Goal: Task Accomplishment & Management: Manage account settings

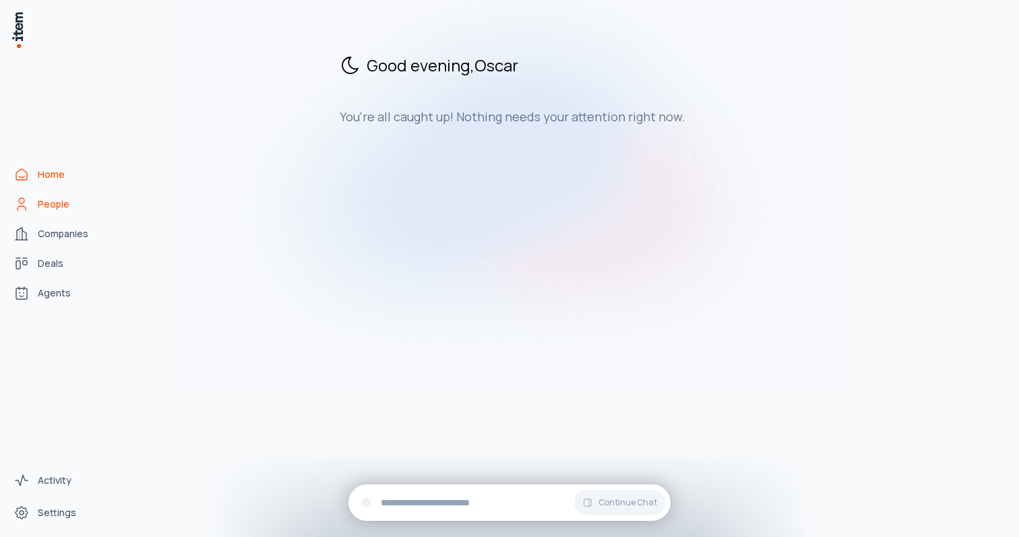
click at [38, 205] on span "People" at bounding box center [54, 203] width 32 height 13
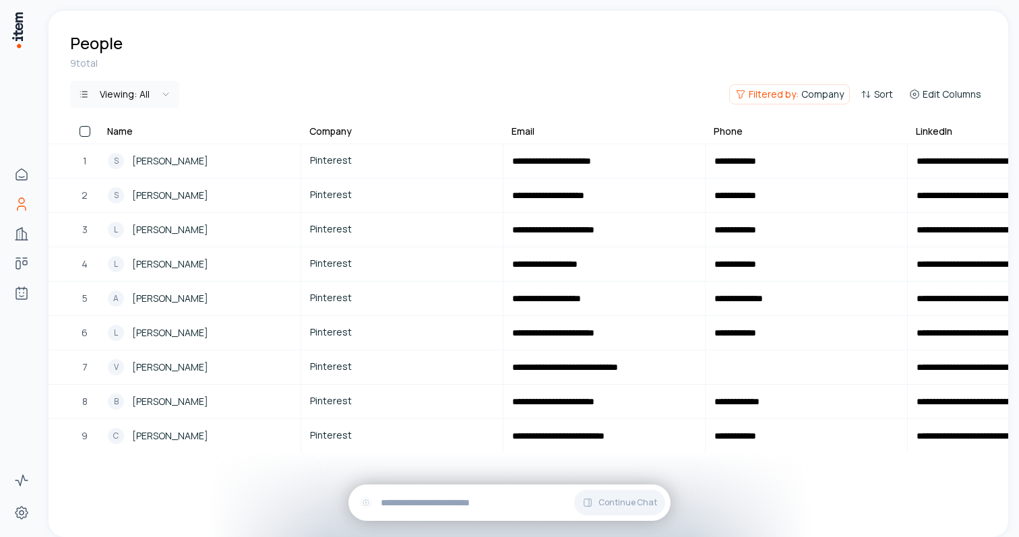
click at [84, 129] on button "button" at bounding box center [84, 131] width 11 height 11
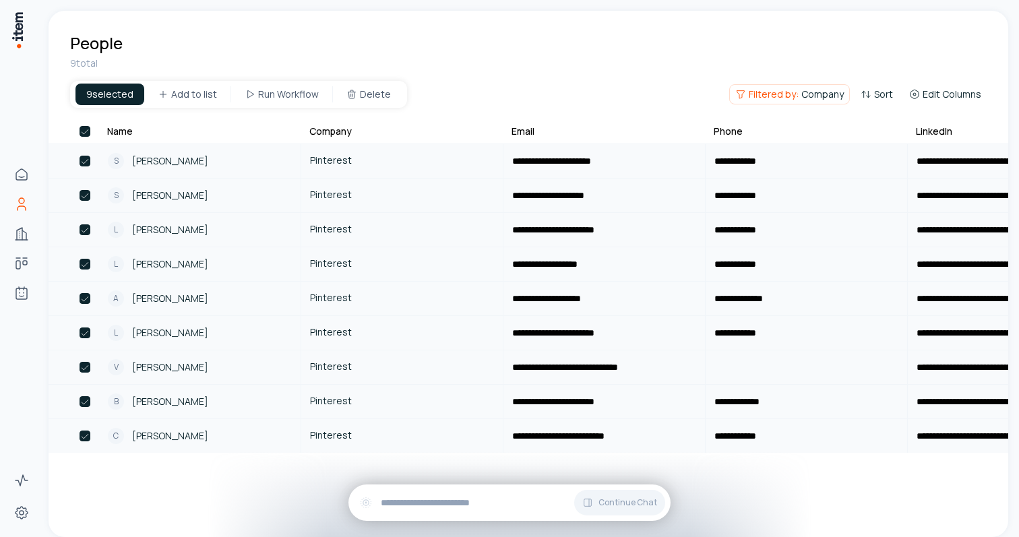
click at [796, 80] on div "9 total 9 selected Add to list Run Workflow Delete Filtered by: Company Sort Ed…" at bounding box center [528, 90] width 959 height 67
click at [338, 61] on div "9 total" at bounding box center [528, 63] width 916 height 13
click at [103, 94] on div "9 selected" at bounding box center [109, 95] width 69 height 22
click at [813, 97] on span "Company" at bounding box center [822, 94] width 42 height 13
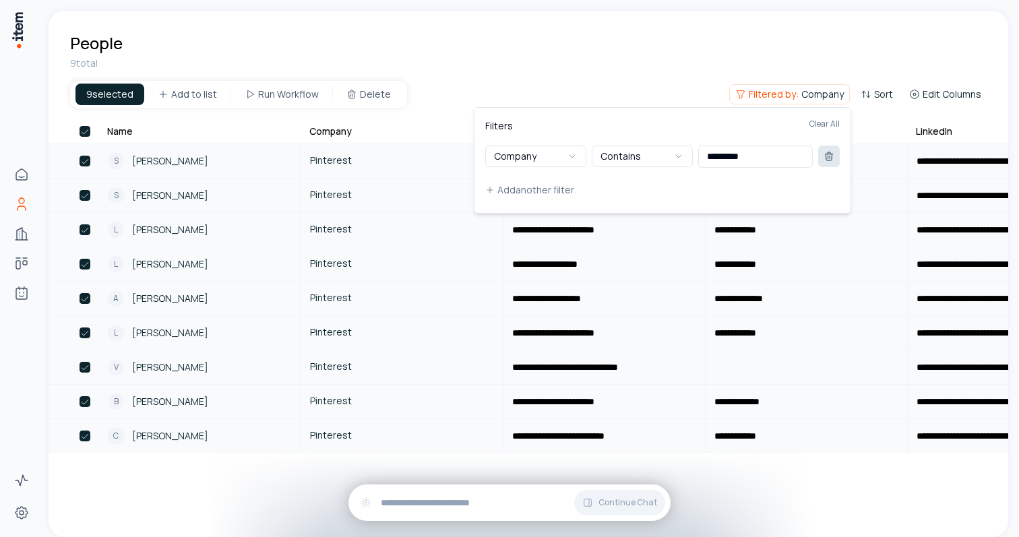
click at [837, 156] on button at bounding box center [829, 157] width 22 height 22
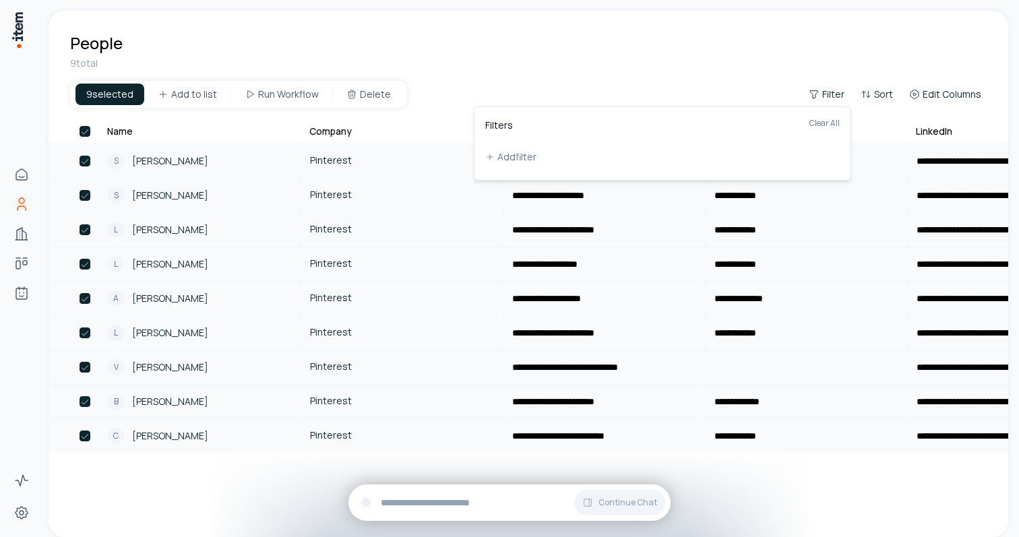
click at [590, 69] on html "**********" at bounding box center [509, 268] width 1019 height 537
click at [87, 137] on div at bounding box center [84, 131] width 11 height 13
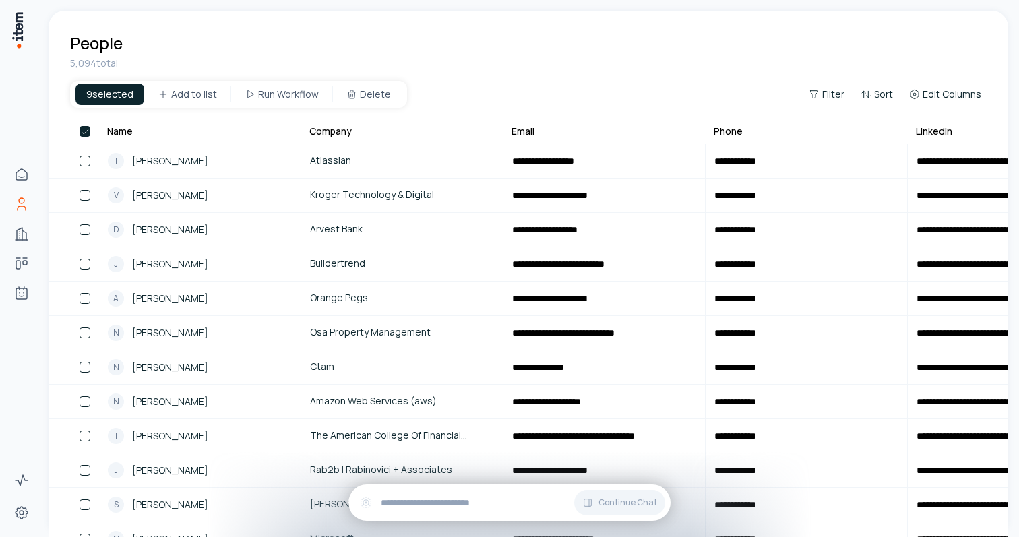
click at [85, 128] on button "button" at bounding box center [84, 131] width 11 height 11
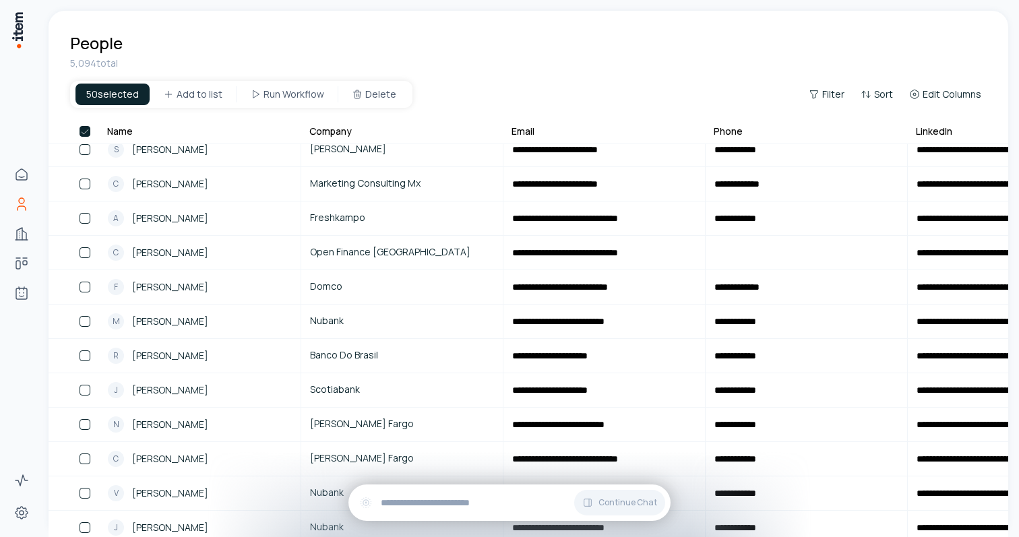
scroll to position [8261, 0]
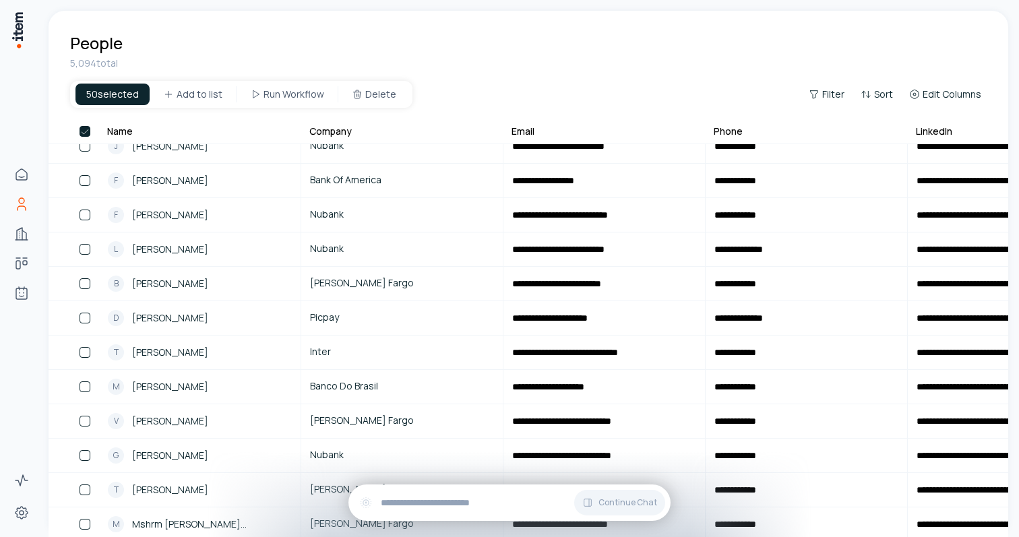
click at [86, 131] on button "button" at bounding box center [84, 131] width 11 height 11
click at [79, 130] on button "button" at bounding box center [84, 131] width 11 height 11
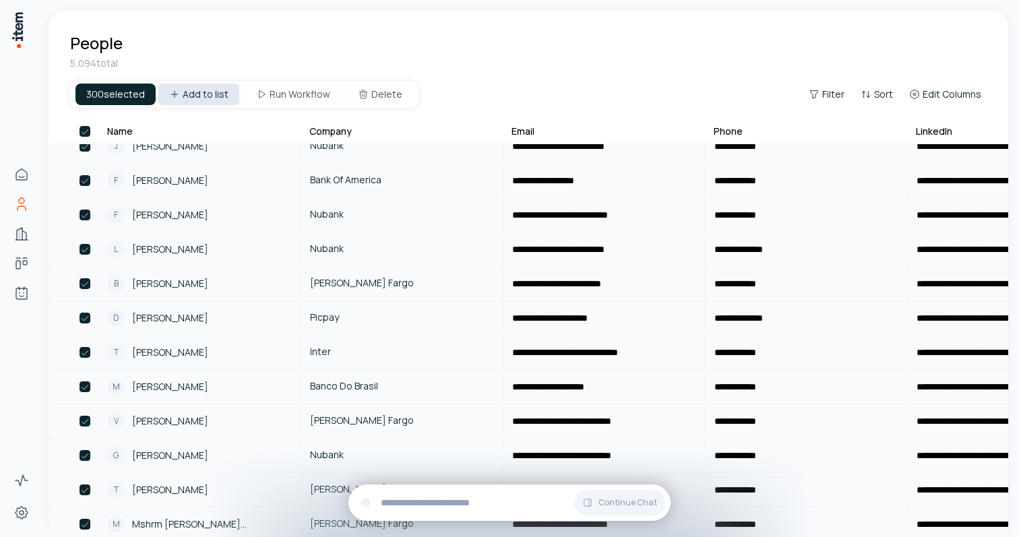
click at [202, 96] on html "**********" at bounding box center [509, 268] width 1019 height 537
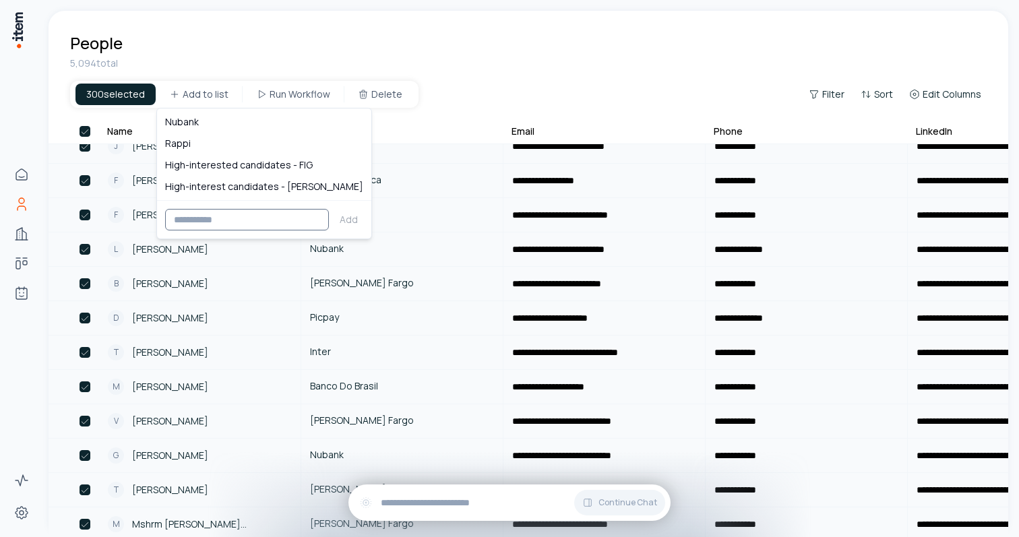
click at [243, 220] on input at bounding box center [247, 220] width 164 height 22
type input "*********"
click at [334, 222] on button "Add" at bounding box center [348, 220] width 29 height 22
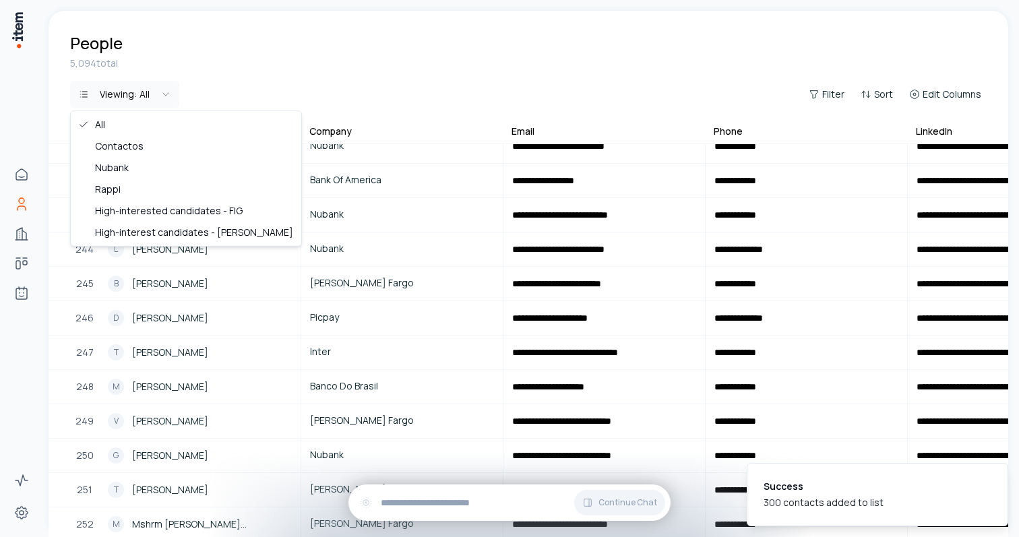
click at [150, 92] on html "**********" at bounding box center [509, 268] width 1019 height 537
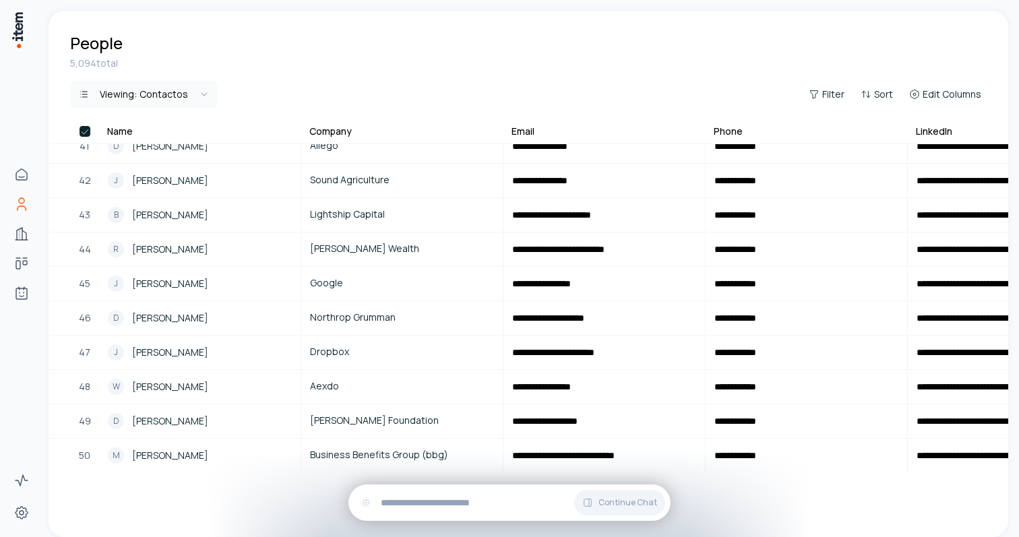
scroll to position [1389, 0]
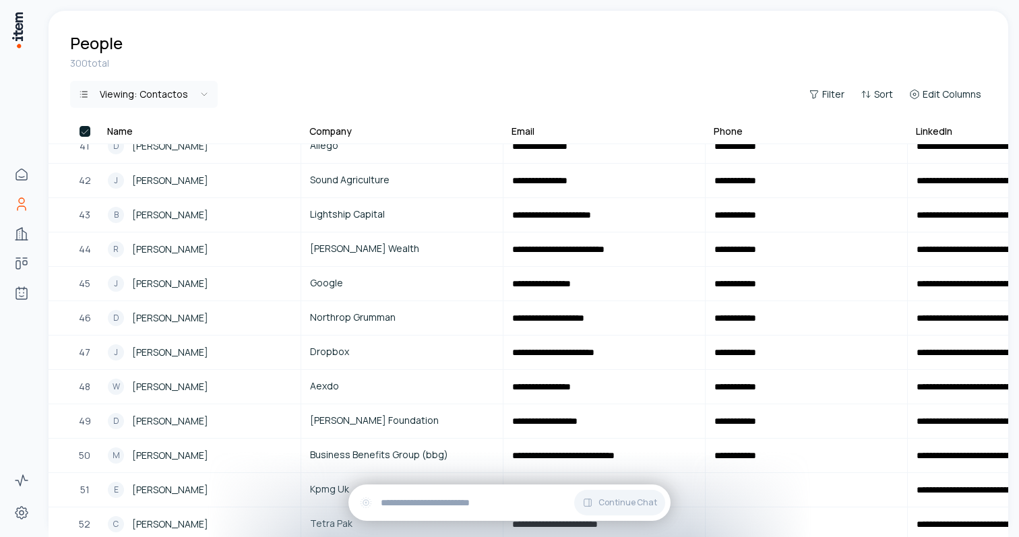
click at [88, 129] on button "button" at bounding box center [84, 131] width 11 height 11
click at [84, 128] on button "button" at bounding box center [84, 131] width 11 height 11
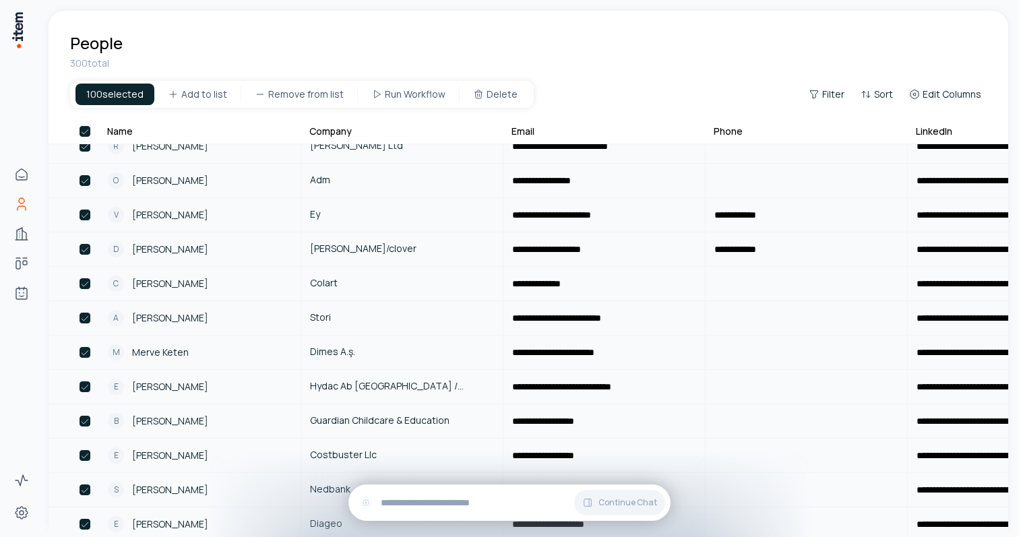
scroll to position [3107, 0]
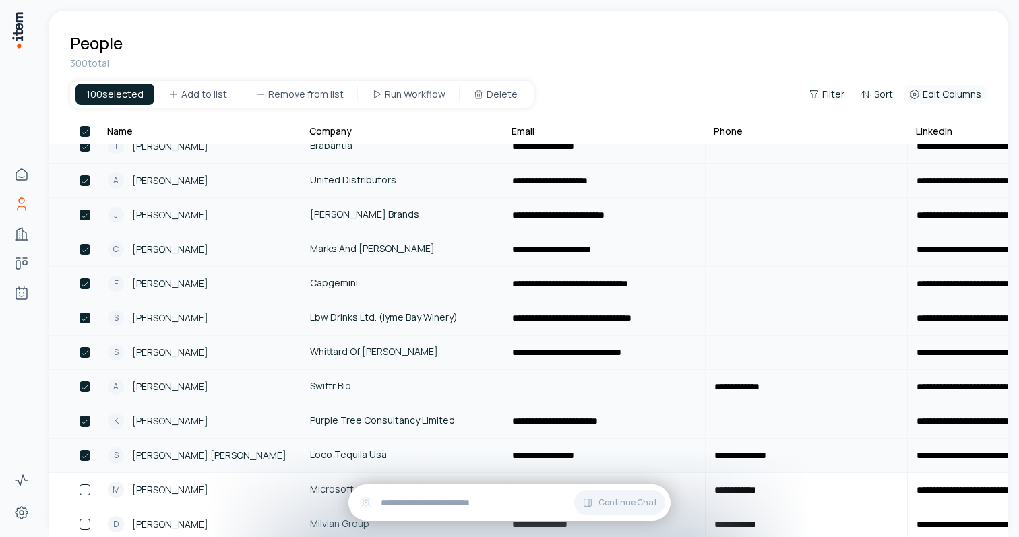
click at [932, 99] on span "Edit Columns" at bounding box center [951, 94] width 59 height 13
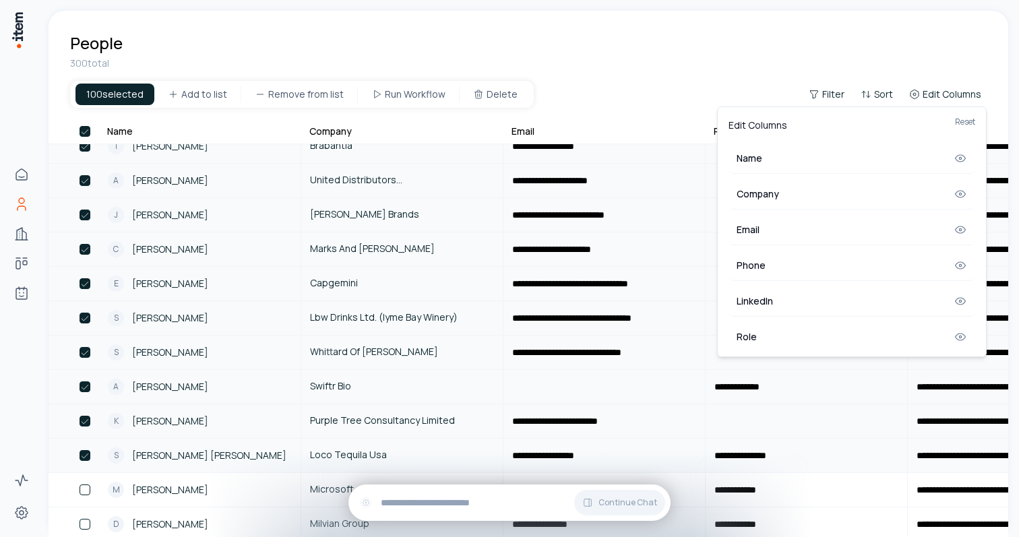
click at [928, 82] on html "**********" at bounding box center [509, 268] width 1019 height 537
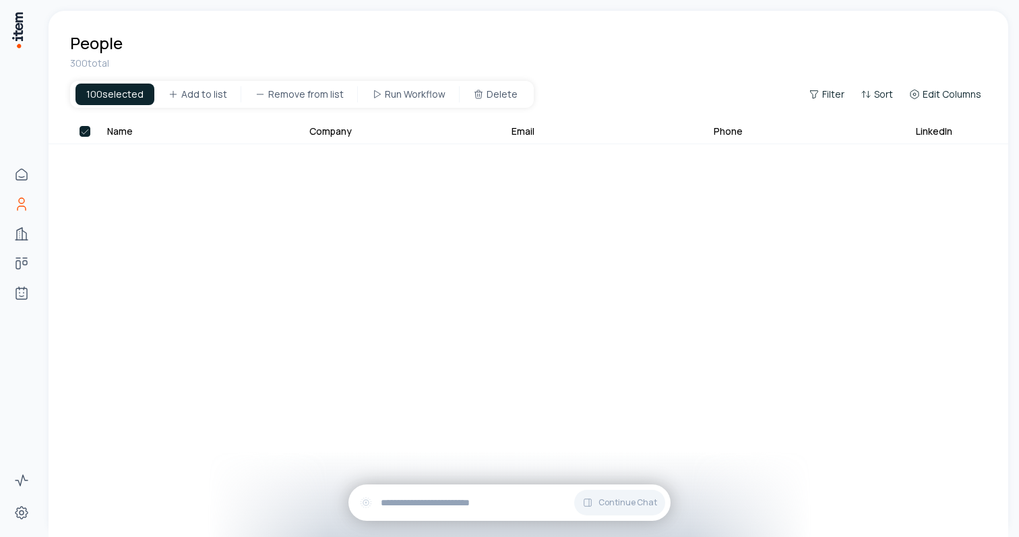
scroll to position [4825, 0]
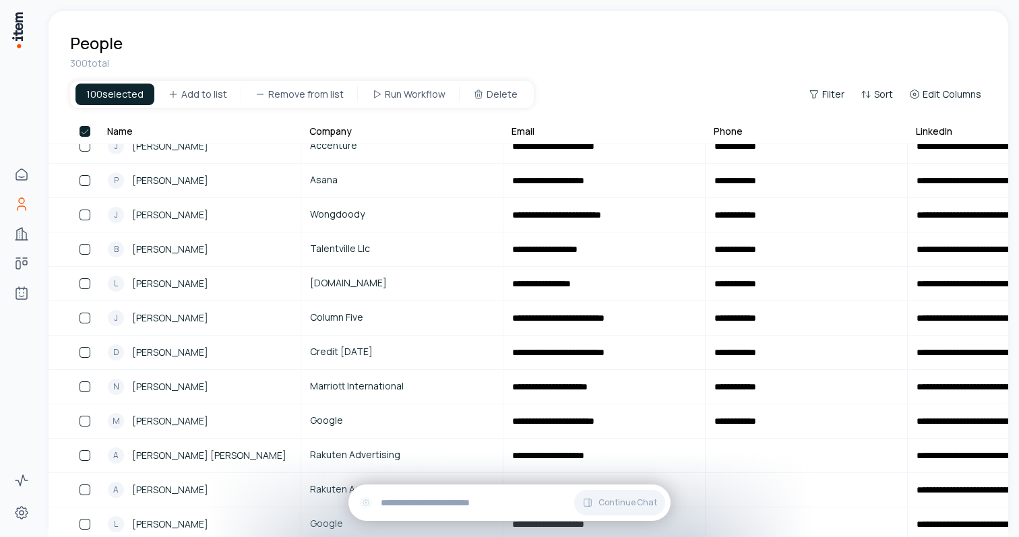
click at [88, 134] on button "button" at bounding box center [84, 131] width 11 height 11
click at [84, 131] on button "button" at bounding box center [84, 131] width 11 height 11
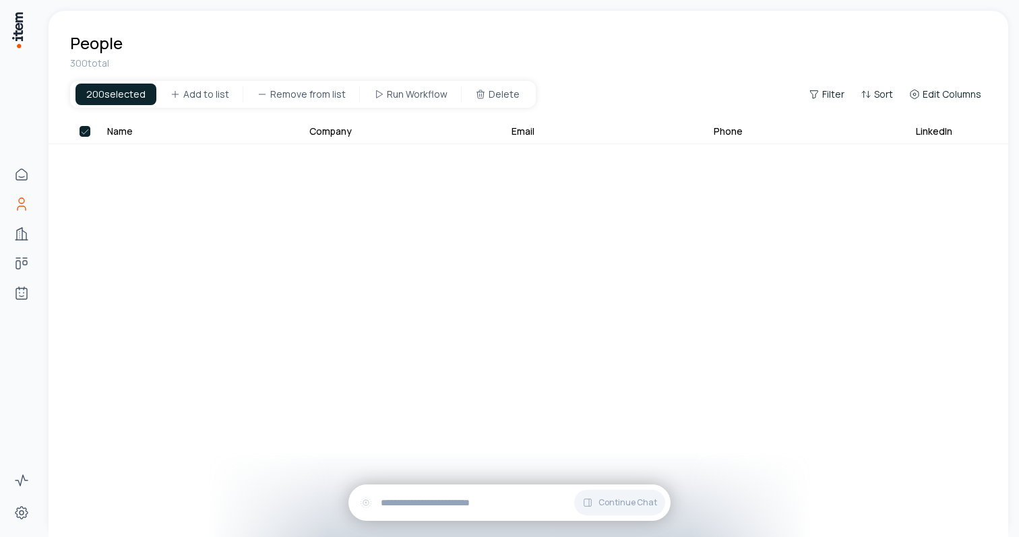
scroll to position [6543, 0]
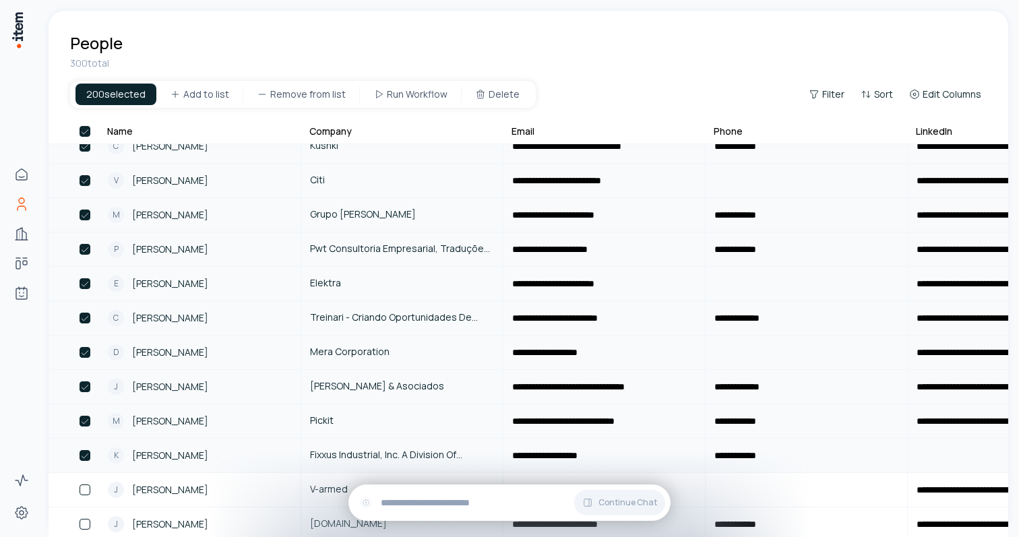
click at [83, 127] on button "button" at bounding box center [84, 131] width 11 height 11
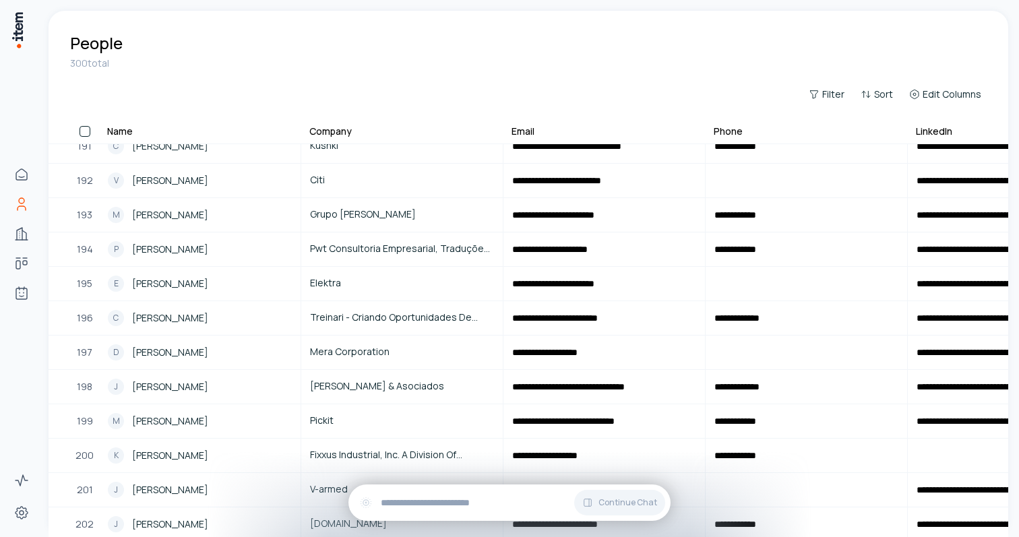
click at [83, 130] on button "button" at bounding box center [84, 131] width 11 height 11
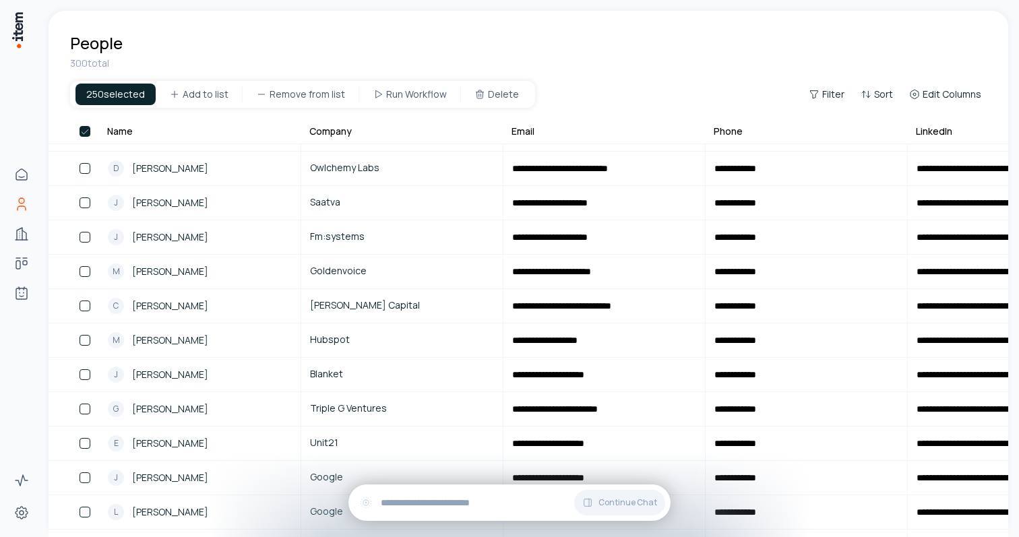
scroll to position [9773, 0]
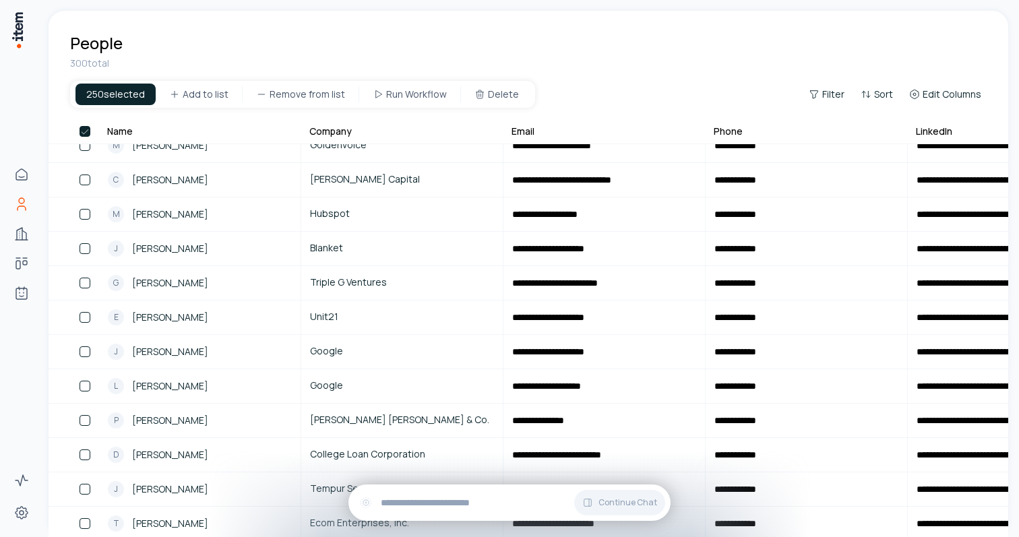
click at [83, 131] on button "button" at bounding box center [84, 131] width 11 height 11
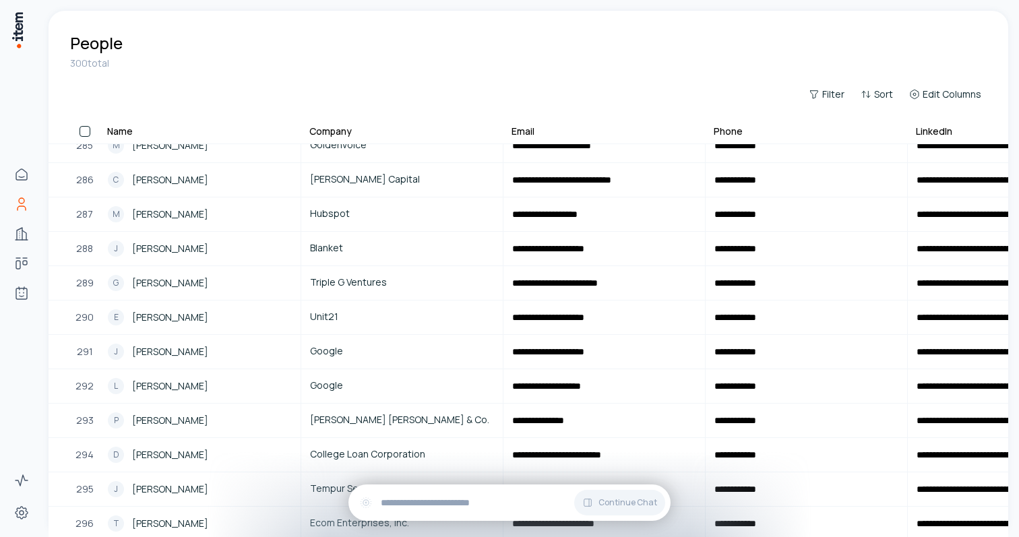
click at [83, 131] on button "button" at bounding box center [84, 131] width 11 height 11
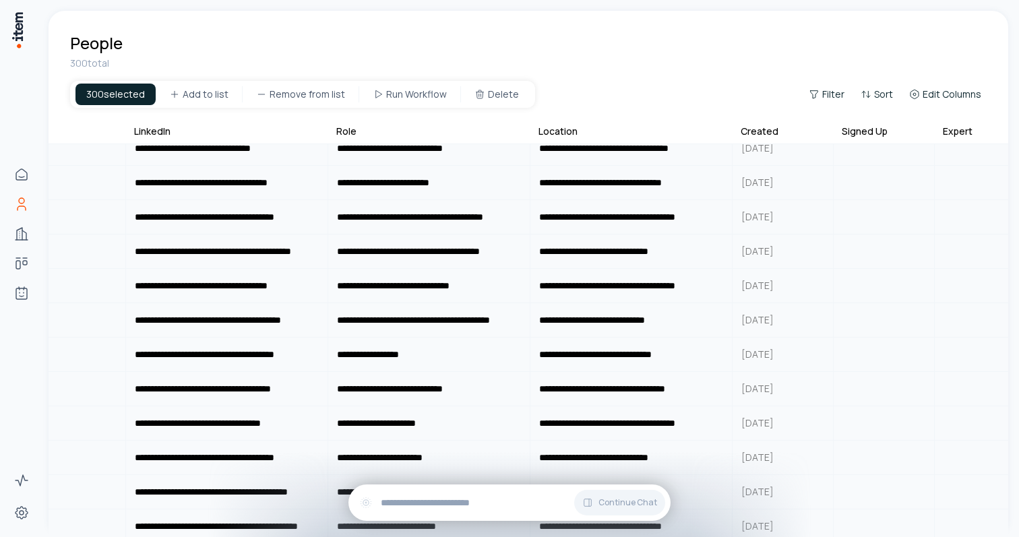
scroll to position [9979, 781]
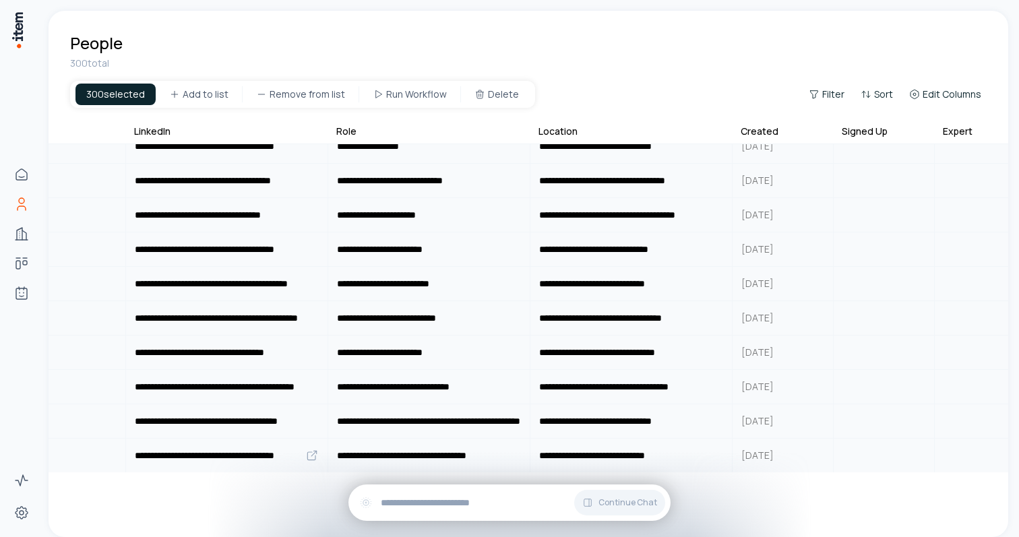
drag, startPoint x: 68, startPoint y: 137, endPoint x: 832, endPoint y: 453, distance: 827.0
copy tbody "R [PERSON_NAME] [DATE] 277 C [PERSON_NAME] Banco Do Brasil [DATE] 278 S [PERSON…"
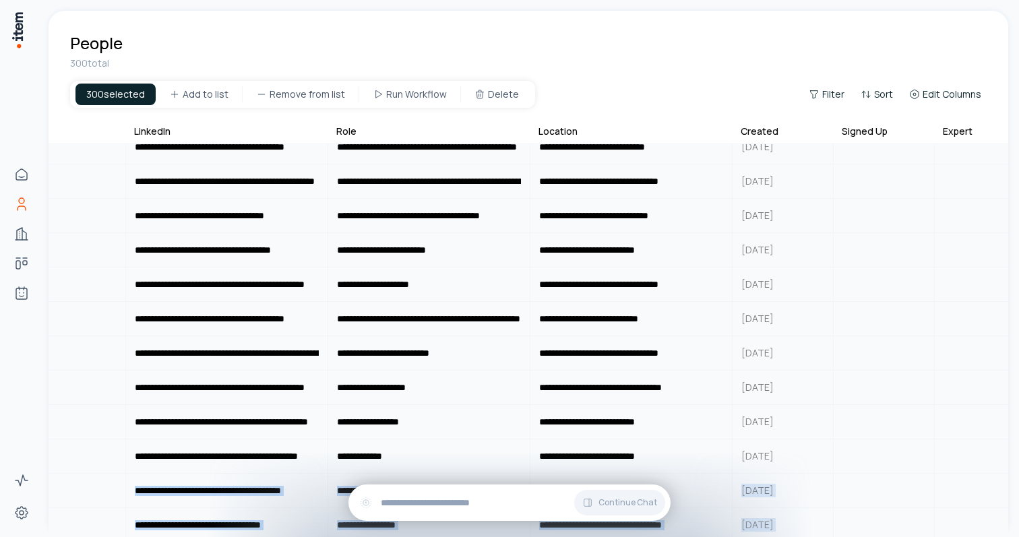
scroll to position [9142, 781]
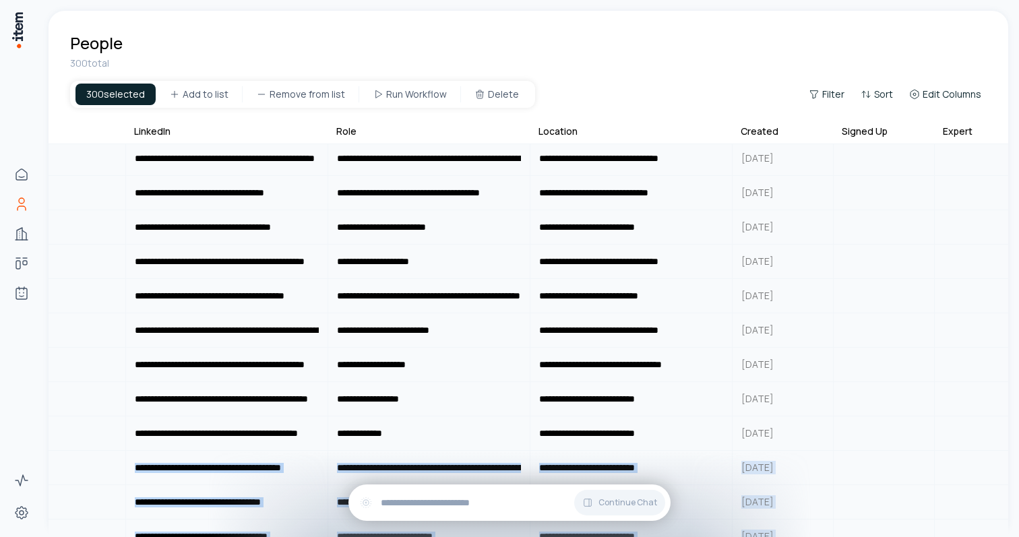
click at [257, 128] on th "LinkedIn" at bounding box center [227, 134] width 202 height 20
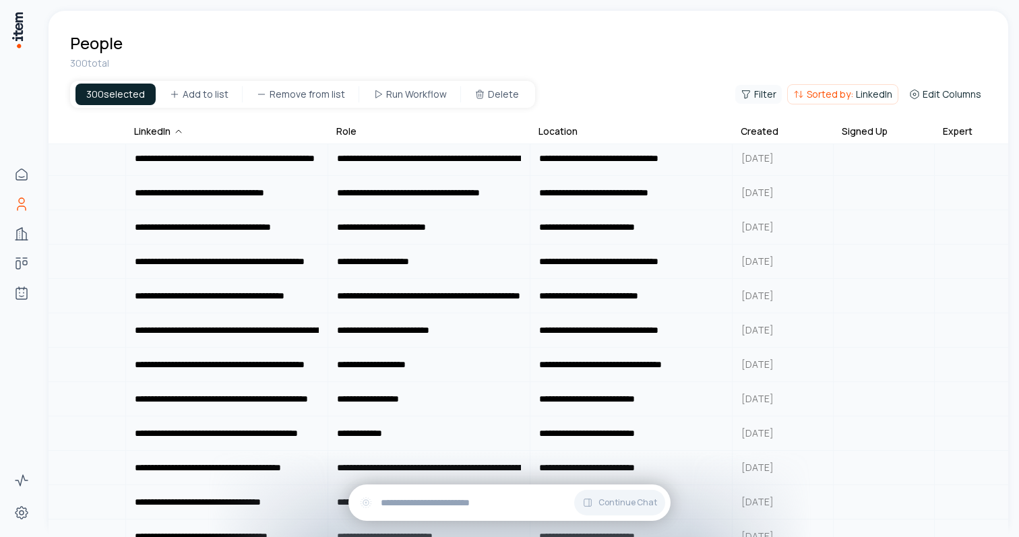
scroll to position [1389, 781]
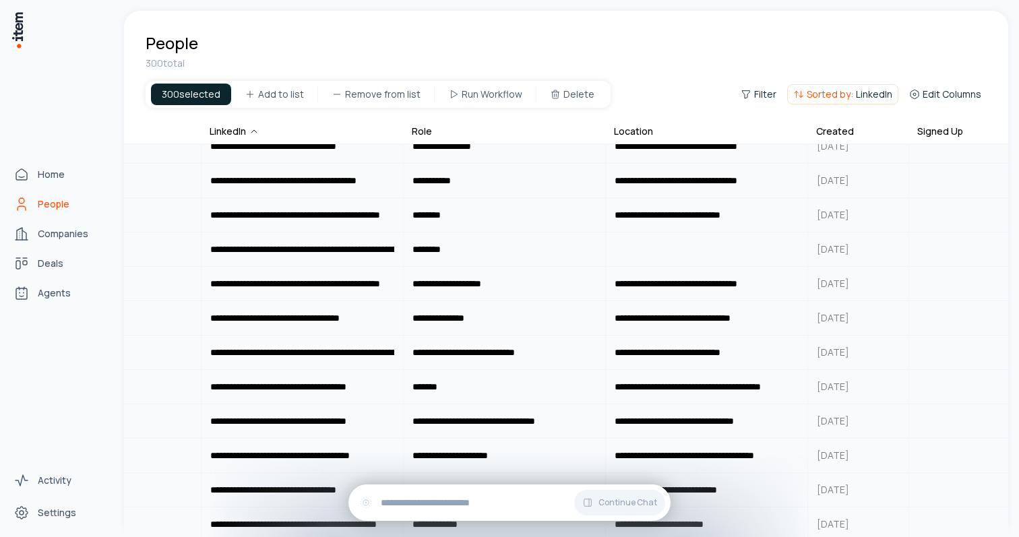
click at [47, 193] on link "People" at bounding box center [59, 204] width 102 height 27
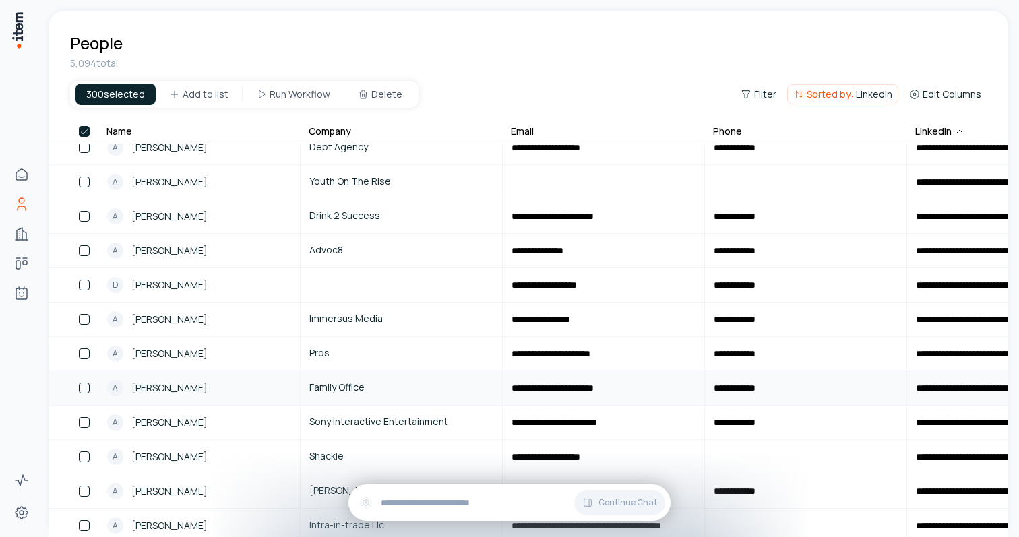
scroll to position [1492, 1]
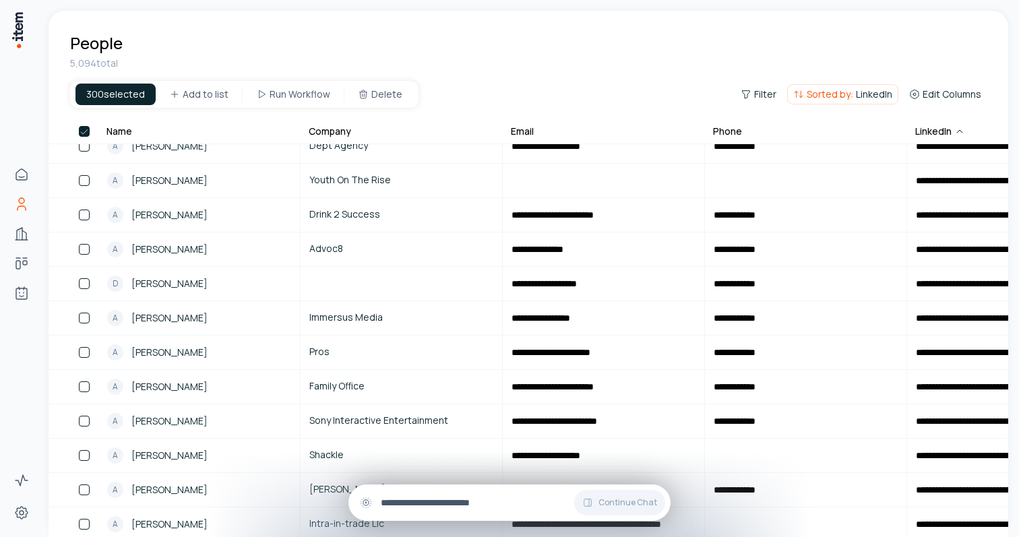
click at [449, 513] on div "Continue Chat" at bounding box center [509, 502] width 322 height 36
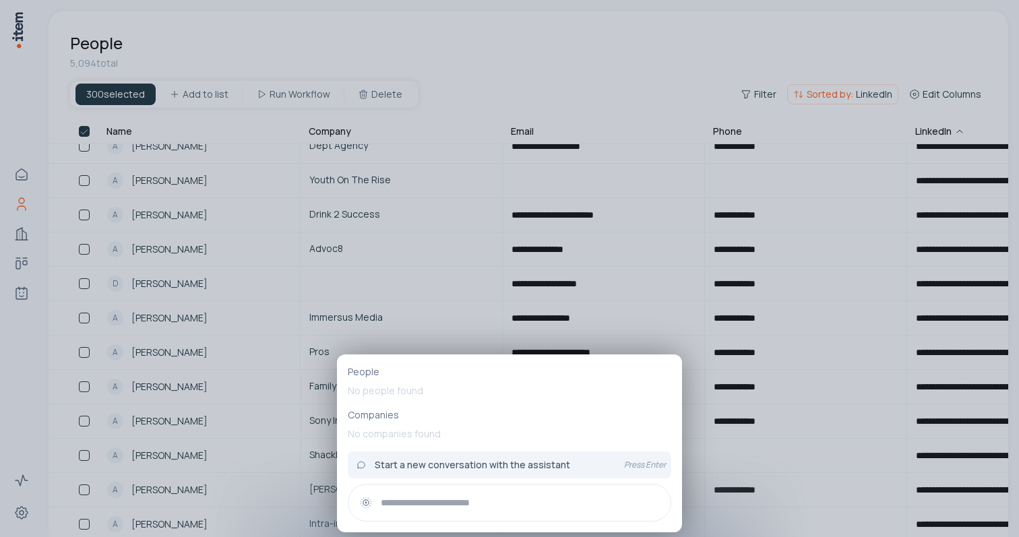
click at [480, 185] on div at bounding box center [509, 268] width 1019 height 537
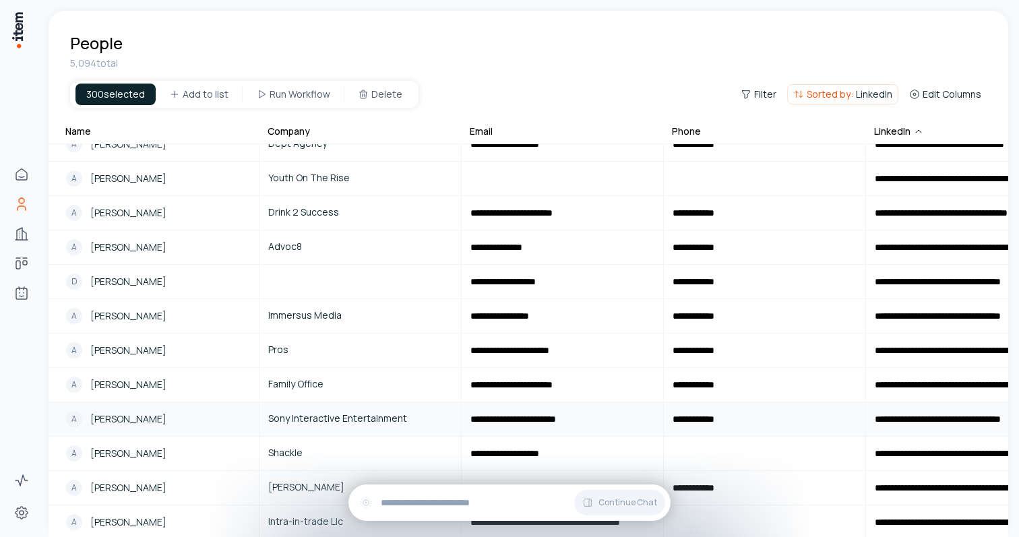
scroll to position [1494, 38]
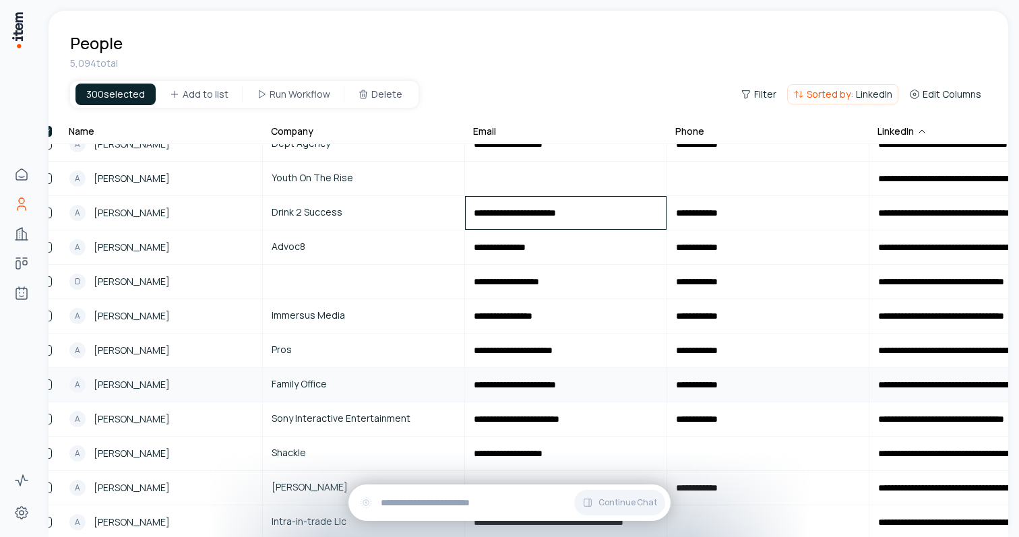
drag, startPoint x: 507, startPoint y: 220, endPoint x: 508, endPoint y: 372, distance: 151.6
click at [508, 373] on tbody "**********" at bounding box center [944, 367] width 1869 height 3435
